Goal: Transaction & Acquisition: Book appointment/travel/reservation

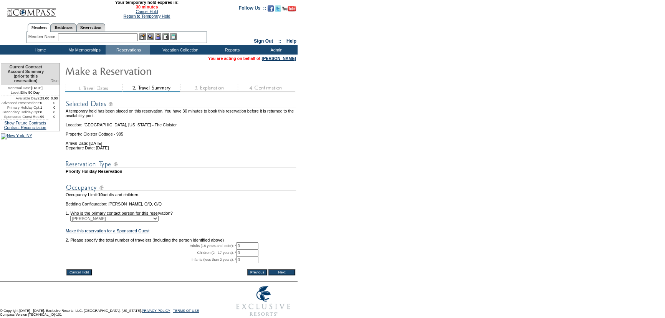
drag, startPoint x: 245, startPoint y: 255, endPoint x: 240, endPoint y: 255, distance: 5.0
click at [240, 249] on tr "Adults (18 years and older): * 0 * *" at bounding box center [181, 245] width 230 height 7
type input "2"
drag, startPoint x: 324, startPoint y: 255, endPoint x: 296, endPoint y: 280, distance: 37.0
click at [321, 257] on form "29:59 Your temporary hold expires in: 30 minutes Cancel Hold Return to Temporar…" at bounding box center [332, 160] width 665 height 320
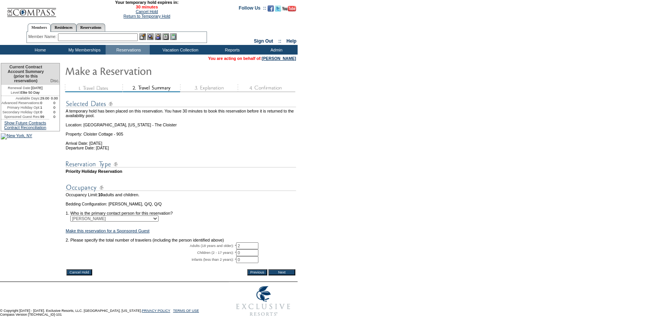
click at [283, 275] on input "Next" at bounding box center [281, 272] width 27 height 6
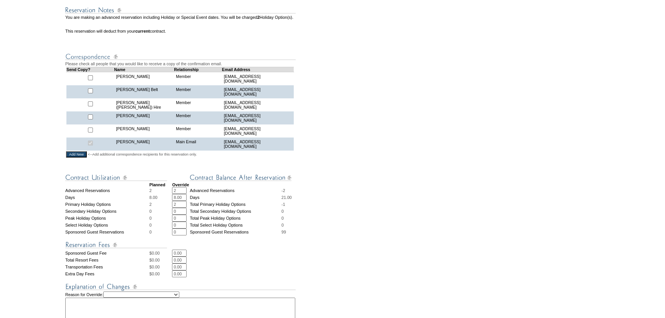
scroll to position [349, 0]
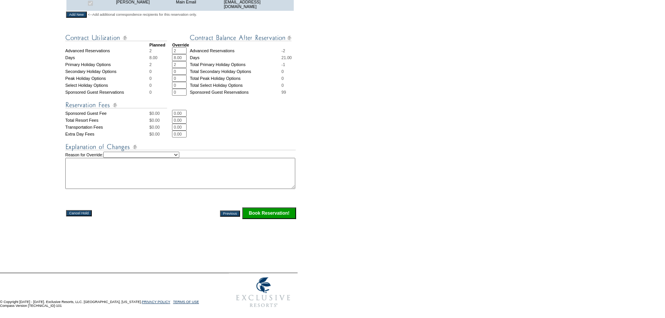
drag, startPoint x: 182, startPoint y: 58, endPoint x: 168, endPoint y: 58, distance: 13.8
click at [168, 54] on tr "Advanced Reservations 2 2 * * Advanced Reservations -2" at bounding box center [181, 50] width 232 height 7
type input "1"
click at [182, 68] on input "2" at bounding box center [179, 64] width 15 height 7
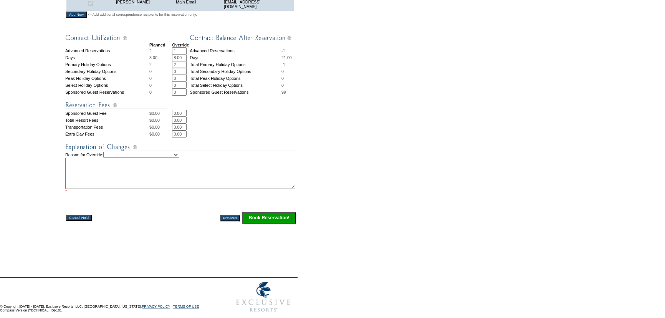
click at [182, 68] on input "2" at bounding box center [179, 64] width 15 height 7
type input "1"
click at [172, 158] on select "Creating Continuous Stay Days Rebooked After Cancellation Editing Occupant Expe…" at bounding box center [141, 155] width 76 height 6
click at [113, 158] on select "Creating Continuous Stay Days Rebooked After Cancellation Editing Occupant Expe…" at bounding box center [141, 155] width 76 height 6
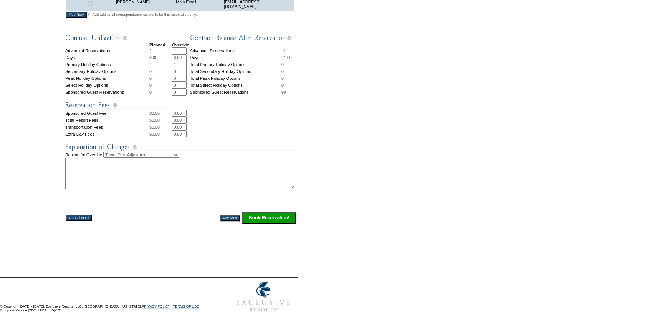
click at [142, 174] on textarea at bounding box center [180, 173] width 230 height 31
click at [149, 158] on select "Creating Continuous Stay Days Rebooked After Cancellation Editing Occupant Expe…" at bounding box center [141, 155] width 76 height 6
select select "1044"
click at [113, 158] on select "Creating Continuous Stay Days Rebooked After Cancellation Editing Occupant Expe…" at bounding box center [141, 155] width 76 height 6
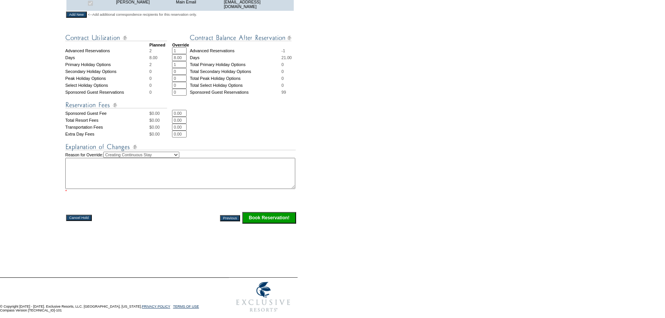
click at [199, 187] on textarea at bounding box center [180, 173] width 230 height 31
type textarea "ad"
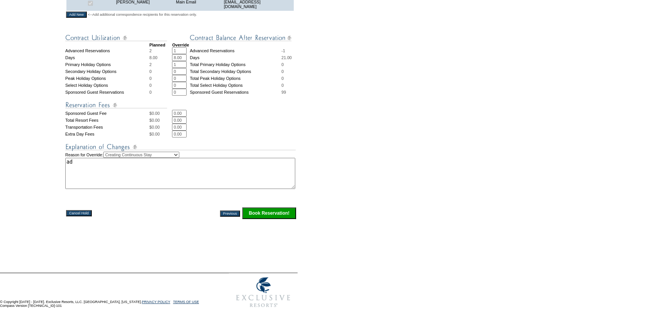
click at [290, 219] on input "Book Reservation!" at bounding box center [269, 213] width 54 height 12
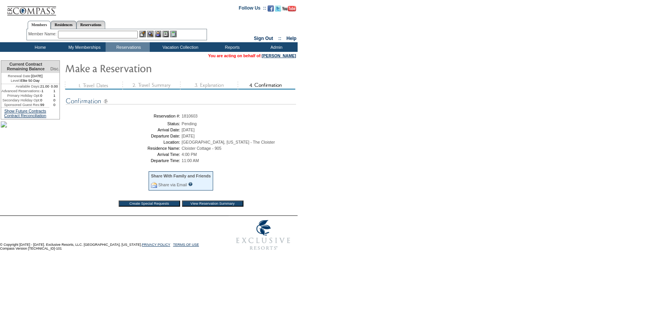
click at [263, 154] on td "4:00 PM" at bounding box center [238, 154] width 113 height 5
click at [38, 46] on td "Home" at bounding box center [39, 47] width 44 height 10
